Goal: Task Accomplishment & Management: Manage account settings

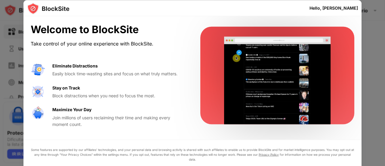
click at [367, 34] on div at bounding box center [192, 83] width 385 height 166
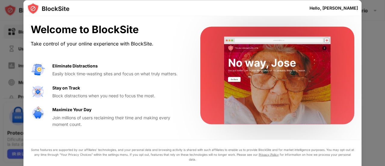
click at [341, 8] on div "Hello, Mario" at bounding box center [333, 7] width 48 height 5
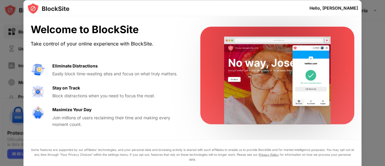
click at [7, 165] on div at bounding box center [192, 166] width 385 height 0
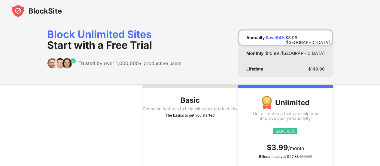
click at [19, 7] on img at bounding box center [36, 11] width 51 height 14
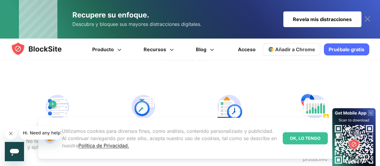
scroll to position [120, 0]
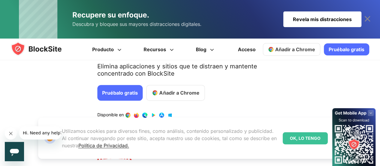
click at [301, 139] on font "OK, LO TENGO" at bounding box center [305, 137] width 31 height 5
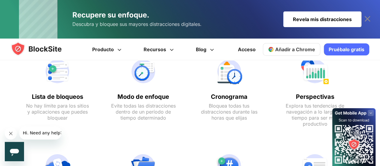
scroll to position [0, 0]
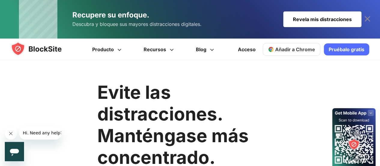
click at [38, 47] on img at bounding box center [42, 48] width 62 height 14
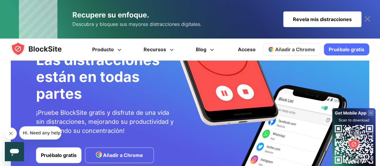
scroll to position [1442, 0]
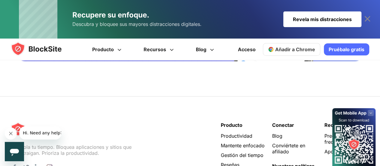
click at [340, 17] on font "Revela mis distracciones" at bounding box center [322, 19] width 59 height 6
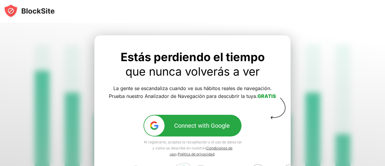
click at [178, 121] on button "Connect with Google" at bounding box center [192, 125] width 98 height 22
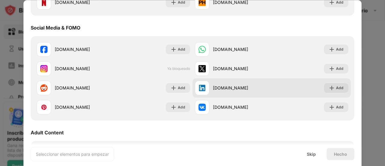
scroll to position [269, 0]
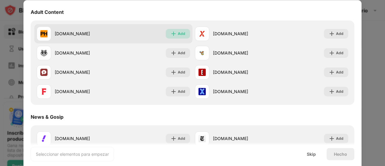
click at [180, 34] on div "Add" at bounding box center [182, 34] width 8 height 6
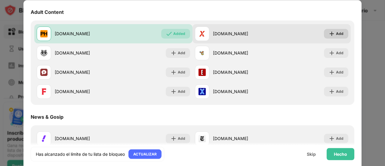
click at [336, 32] on div "Add" at bounding box center [340, 34] width 8 height 6
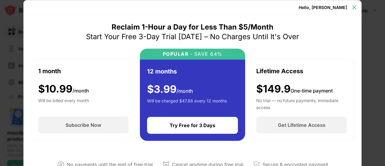
click at [350, 8] on div at bounding box center [354, 7] width 10 height 10
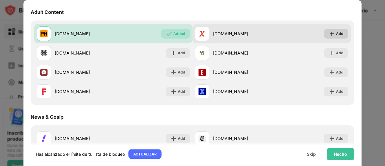
click at [336, 35] on div "Add" at bounding box center [340, 34] width 8 height 6
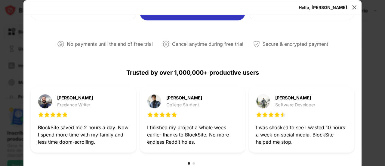
scroll to position [240, 0]
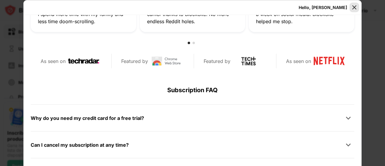
click at [352, 8] on img at bounding box center [354, 7] width 6 height 6
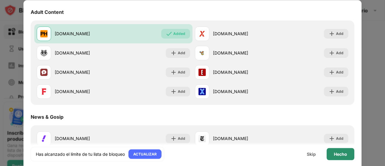
click at [332, 153] on div "Hecho" at bounding box center [340, 154] width 28 height 12
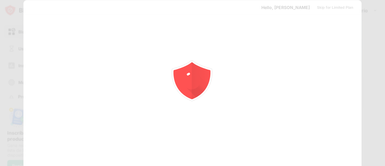
scroll to position [0, 0]
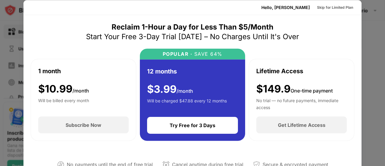
click at [371, 16] on div at bounding box center [192, 83] width 385 height 166
click at [317, 9] on div "Skip for Limited Plan" at bounding box center [335, 7] width 36 height 6
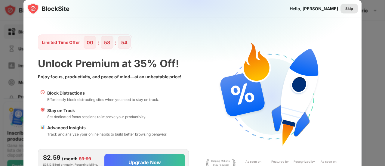
click at [350, 7] on div "Skip" at bounding box center [349, 8] width 8 height 6
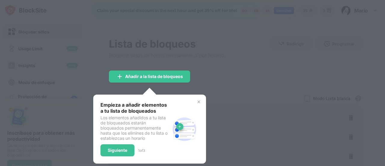
click at [199, 101] on img at bounding box center [198, 101] width 5 height 5
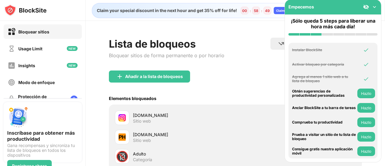
click at [257, 29] on div "Lista de bloqueos Bloquear sitios de forma permanente o por horario Redirigir H…" at bounding box center [235, 127] width 299 height 212
click at [368, 5] on img at bounding box center [366, 7] width 6 height 6
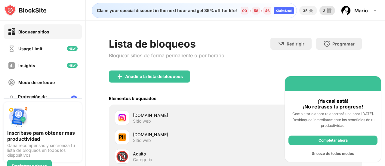
click at [326, 9] on img at bounding box center [328, 10] width 7 height 7
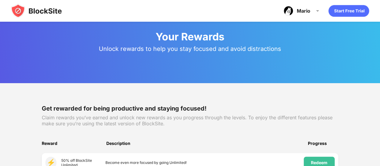
scroll to position [120, 0]
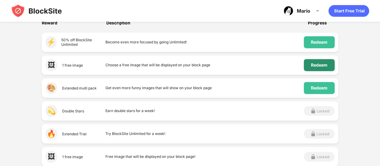
click at [315, 65] on div "Redeem" at bounding box center [319, 64] width 17 height 5
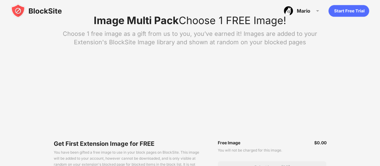
scroll to position [10, 0]
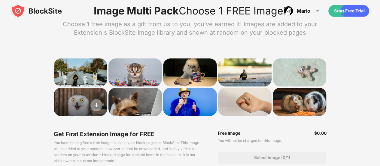
click at [93, 105] on img at bounding box center [96, 105] width 12 height 12
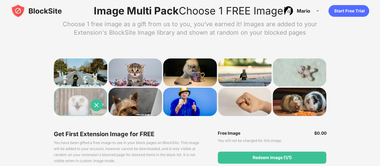
scroll to position [5, 0]
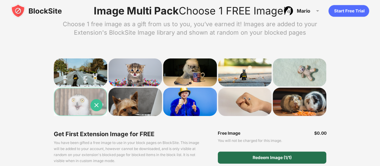
click at [243, 156] on div "Redeem Image (1/1)" at bounding box center [272, 157] width 108 height 12
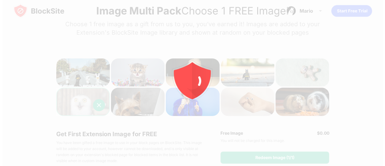
scroll to position [0, 0]
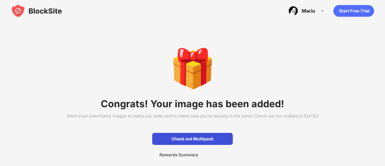
click at [183, 141] on div "Check out Multipack" at bounding box center [192, 139] width 81 height 12
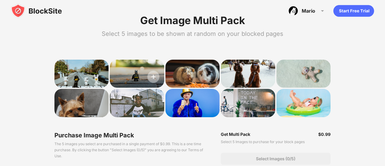
click at [148, 80] on img at bounding box center [153, 77] width 12 height 12
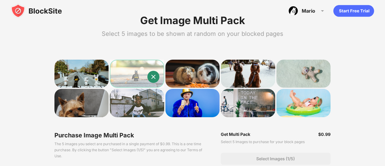
click at [150, 74] on img at bounding box center [153, 77] width 12 height 12
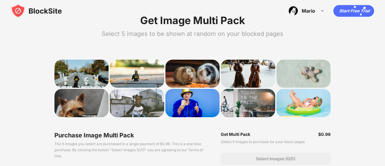
click at [16, 10] on img at bounding box center [36, 11] width 51 height 14
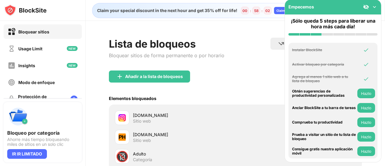
click at [371, 7] on img at bounding box center [374, 7] width 6 height 6
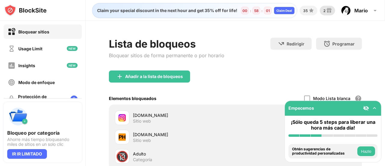
click at [323, 9] on div "2" at bounding box center [324, 10] width 2 height 5
click at [323, 11] on div "2" at bounding box center [324, 10] width 2 height 5
click at [373, 109] on img at bounding box center [374, 108] width 6 height 6
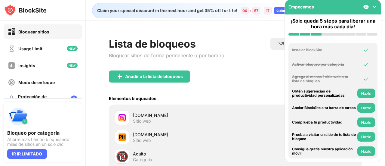
click at [372, 8] on img at bounding box center [374, 7] width 6 height 6
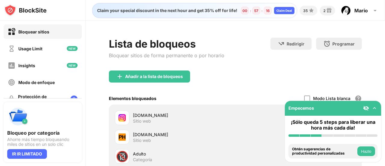
drag, startPoint x: 332, startPoint y: 108, endPoint x: 190, endPoint y: 101, distance: 142.3
click at [178, 108] on div "Bloquear sitios Usage Limit Insights Modo de enfoque Protección de contraseñas …" at bounding box center [192, 83] width 385 height 166
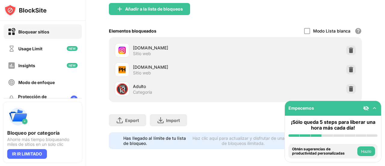
scroll to position [72, 0]
click at [346, 65] on div at bounding box center [351, 70] width 10 height 10
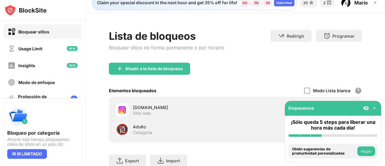
scroll to position [0, 0]
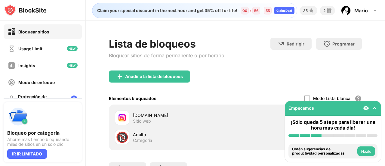
click at [149, 135] on div "Adulto" at bounding box center [184, 134] width 102 height 6
click at [350, 12] on div "Mario Mario Negru View Account Insights Premium Rewards Settings Support Log Out" at bounding box center [359, 10] width 45 height 14
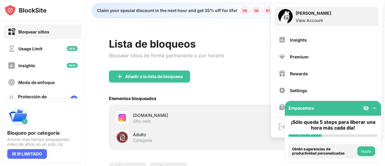
click at [348, 14] on div "Mario Negru View Account" at bounding box center [326, 16] width 104 height 19
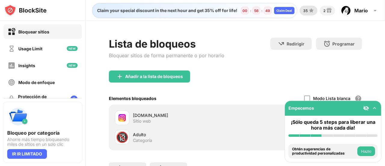
click at [313, 9] on img at bounding box center [310, 10] width 7 height 7
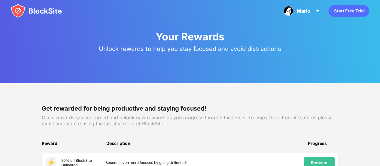
scroll to position [120, 0]
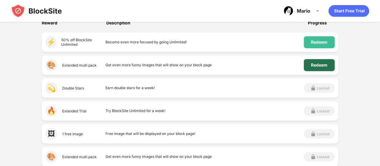
click at [322, 68] on div "Redeem" at bounding box center [319, 65] width 31 height 12
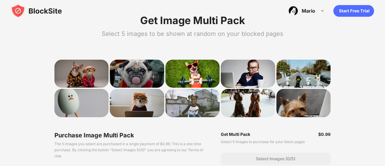
click at [134, 62] on div at bounding box center [137, 73] width 54 height 28
click at [155, 78] on img at bounding box center [153, 77] width 12 height 12
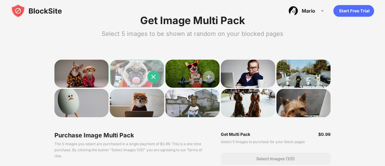
click at [208, 79] on img at bounding box center [209, 77] width 12 height 12
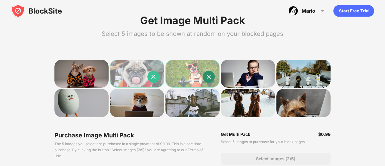
click at [207, 73] on img at bounding box center [209, 77] width 12 height 12
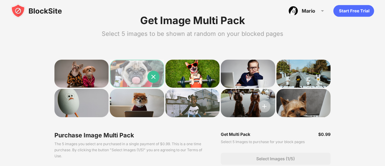
click at [265, 106] on img at bounding box center [264, 106] width 12 height 12
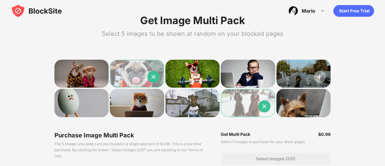
click at [321, 80] on img at bounding box center [319, 77] width 12 height 12
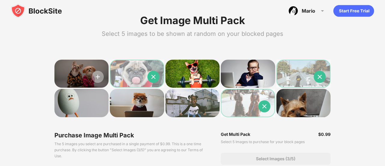
click at [99, 78] on img at bounding box center [98, 77] width 12 height 12
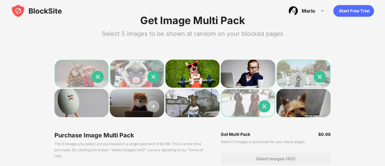
click at [156, 108] on img at bounding box center [153, 106] width 12 height 12
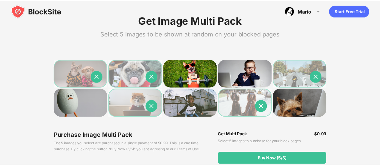
scroll to position [30, 0]
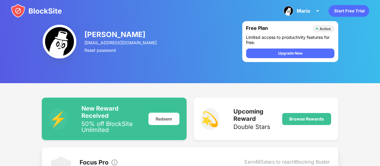
scroll to position [120, 0]
